Goal: Task Accomplishment & Management: Use online tool/utility

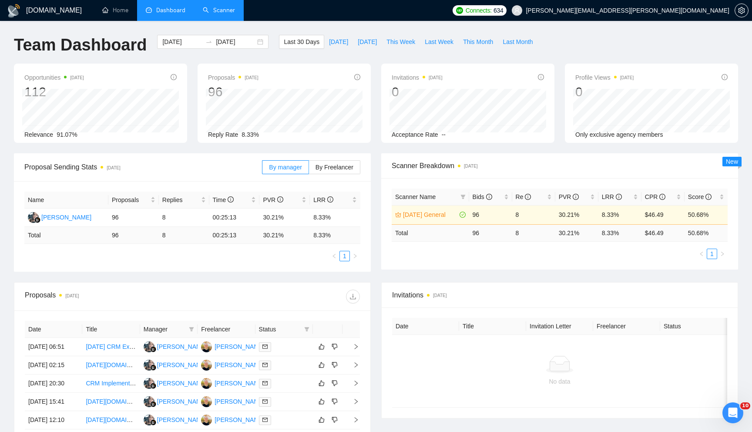
click at [222, 7] on link "Scanner" at bounding box center [219, 10] width 32 height 7
